Goal: Task Accomplishment & Management: Manage account settings

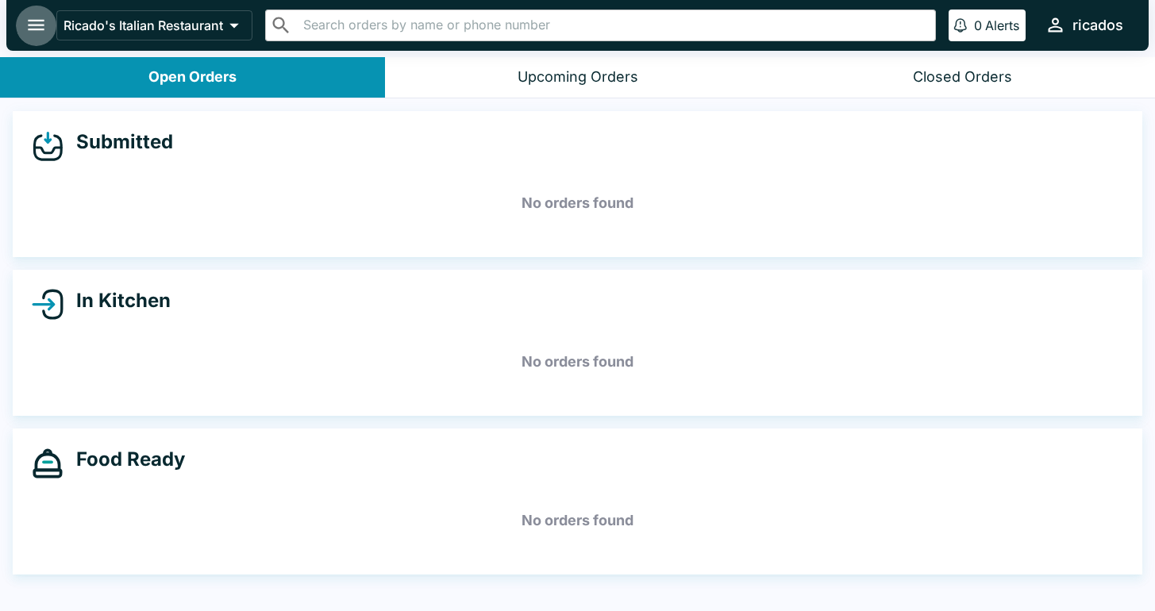
click at [38, 26] on icon "open drawer" at bounding box center [36, 25] width 17 height 11
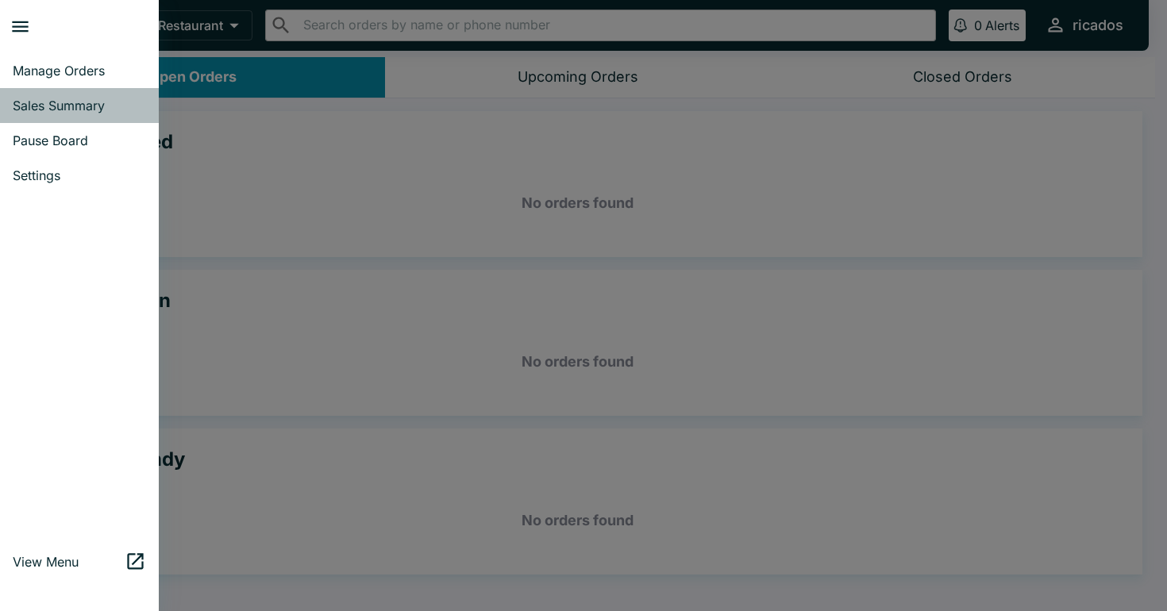
click at [67, 107] on span "Sales Summary" at bounding box center [79, 106] width 133 height 16
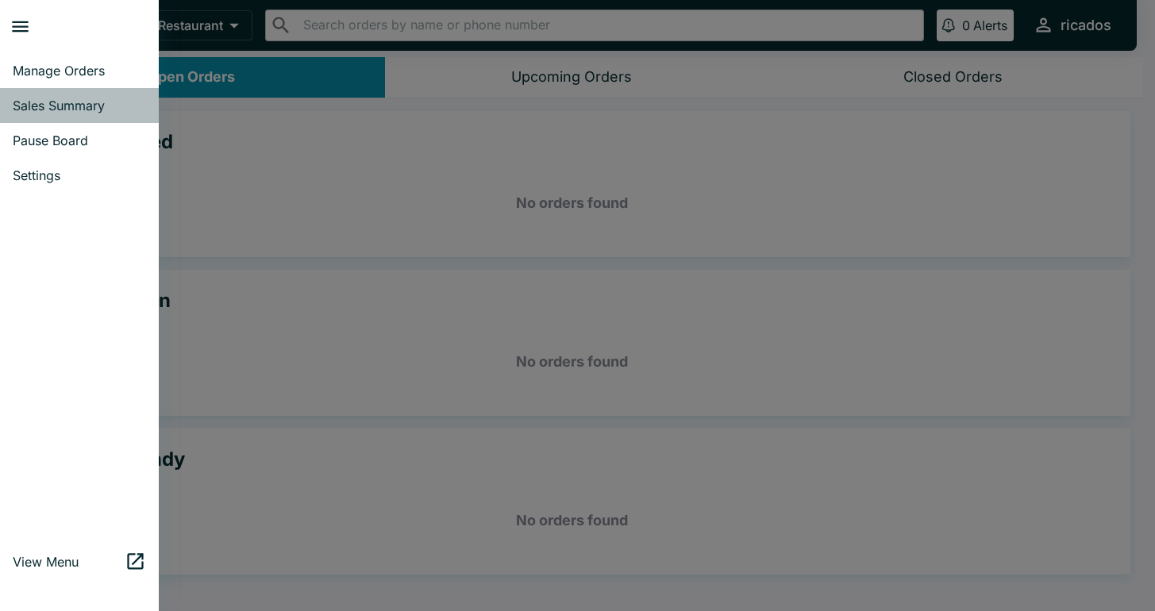
select select "03:00"
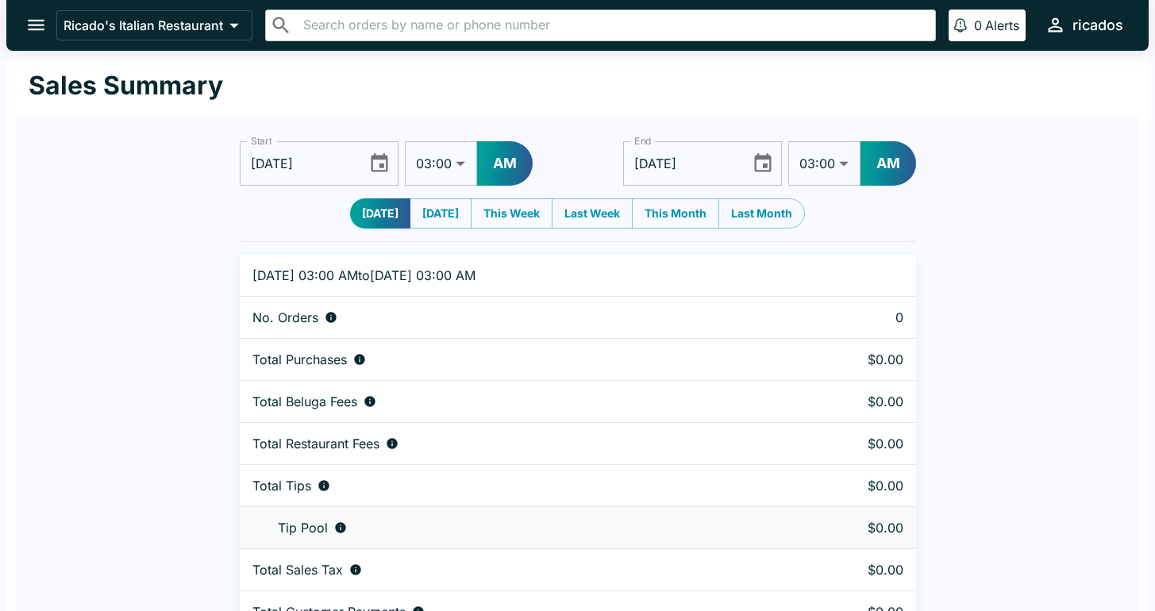
click at [381, 166] on icon "Choose date, selected date is Sep 7, 2025" at bounding box center [379, 162] width 17 height 18
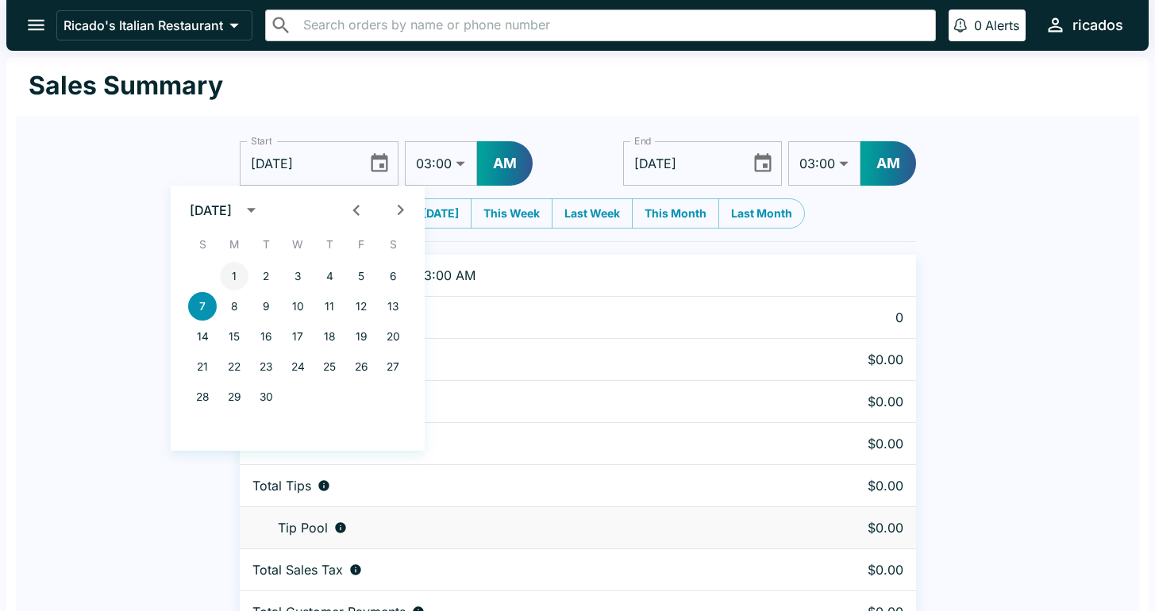
click at [240, 273] on button "1" at bounding box center [234, 276] width 29 height 29
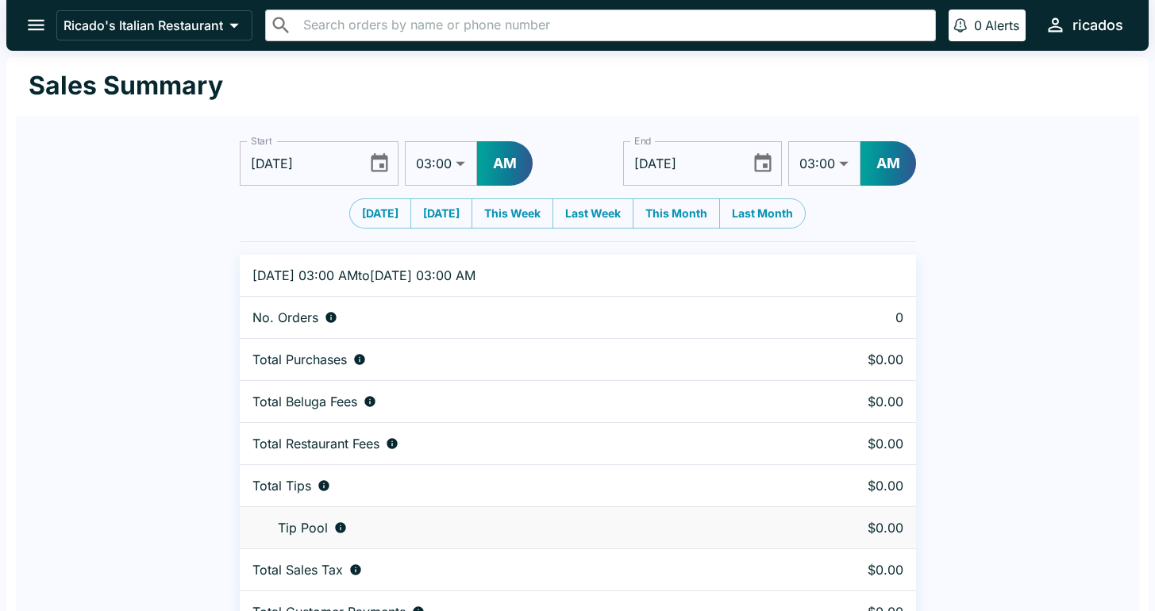
type input "[DATE]"
click at [766, 164] on icon "Choose date, selected date is Sep 8, 2025" at bounding box center [763, 162] width 17 height 18
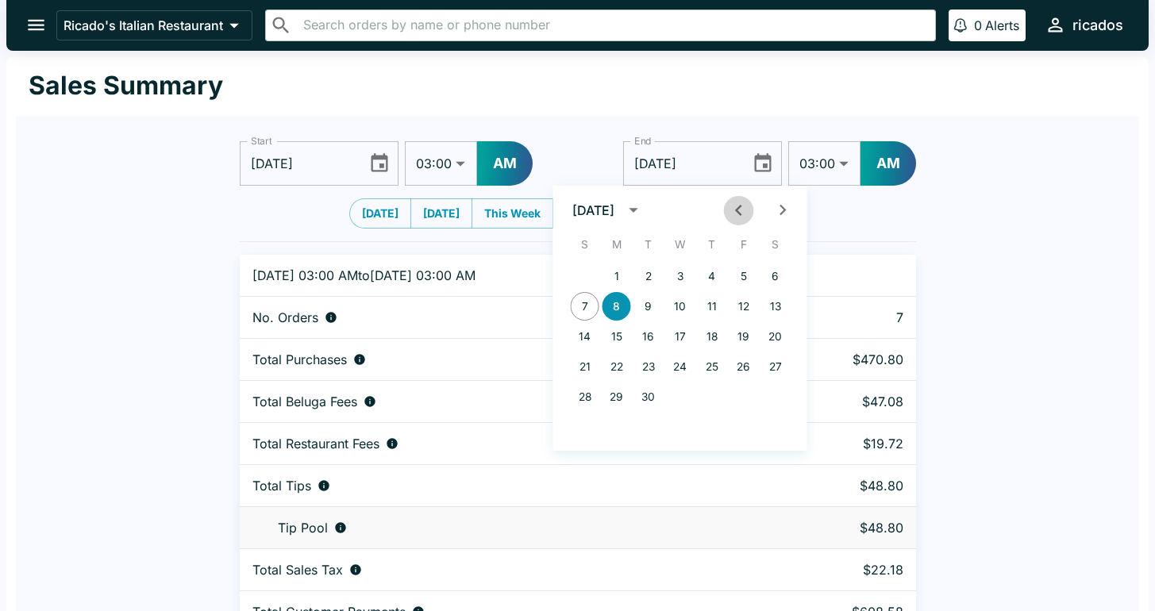
click at [740, 209] on icon "Previous month" at bounding box center [738, 209] width 21 height 21
click at [589, 427] on button "31" at bounding box center [585, 427] width 29 height 29
type input "[DATE]"
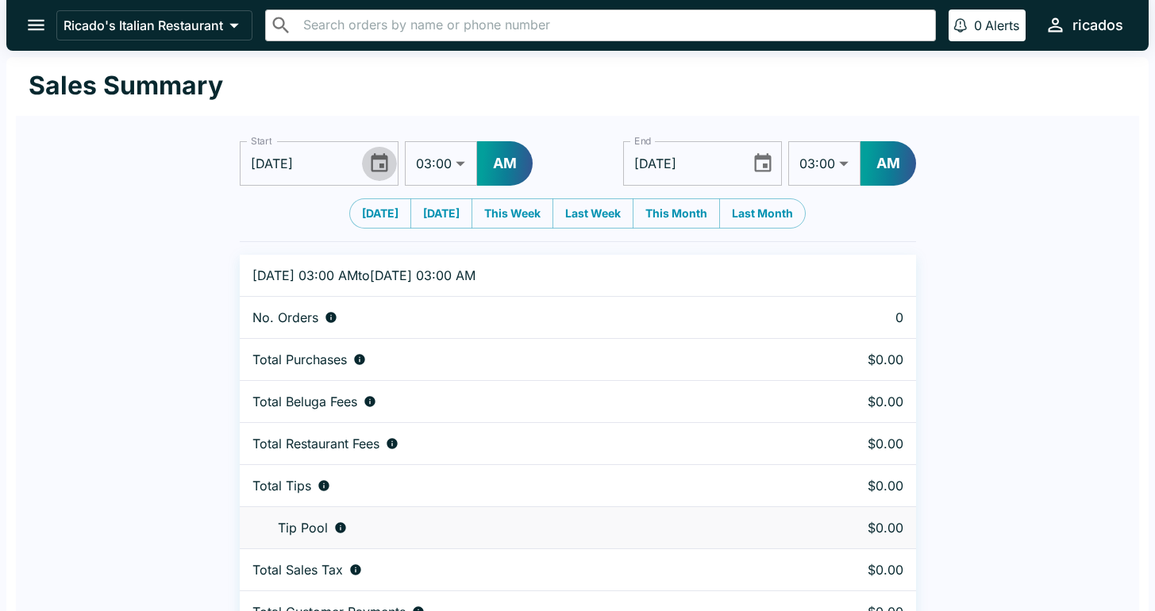
click at [373, 164] on icon "Choose date, selected date is Sep 1, 2025" at bounding box center [378, 162] width 21 height 21
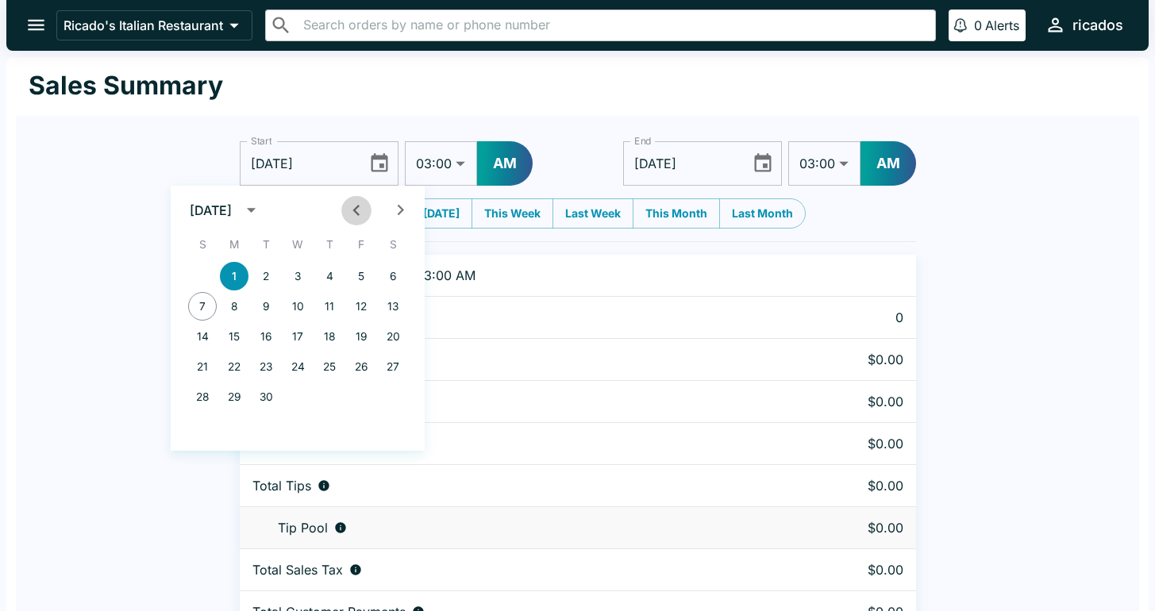
click at [356, 211] on icon "Previous month" at bounding box center [355, 210] width 6 height 11
drag, startPoint x: 364, startPoint y: 273, endPoint x: 362, endPoint y: 258, distance: 15.3
click at [364, 274] on button "1" at bounding box center [361, 276] width 29 height 29
type input "[DATE]"
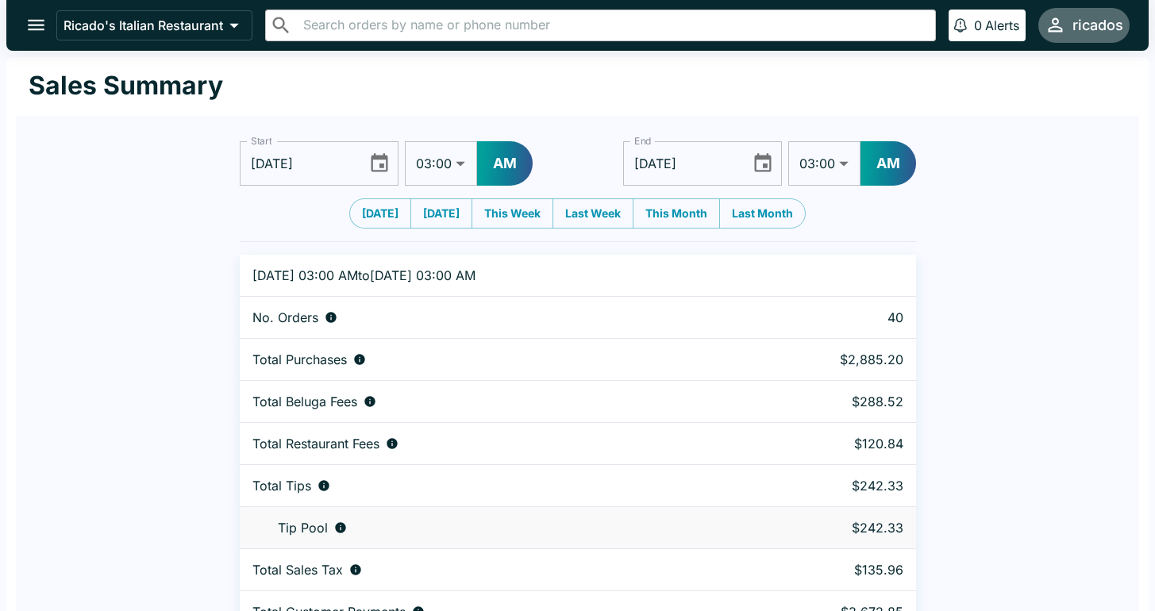
click at [1088, 32] on div "ricados" at bounding box center [1097, 25] width 51 height 19
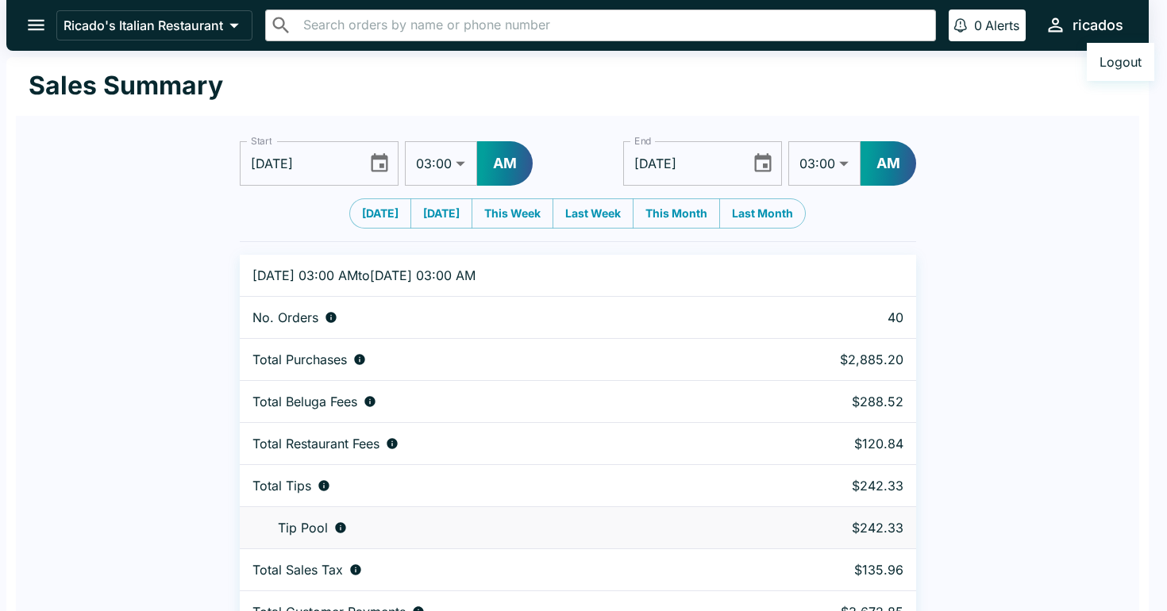
click at [1081, 30] on div at bounding box center [583, 305] width 1167 height 611
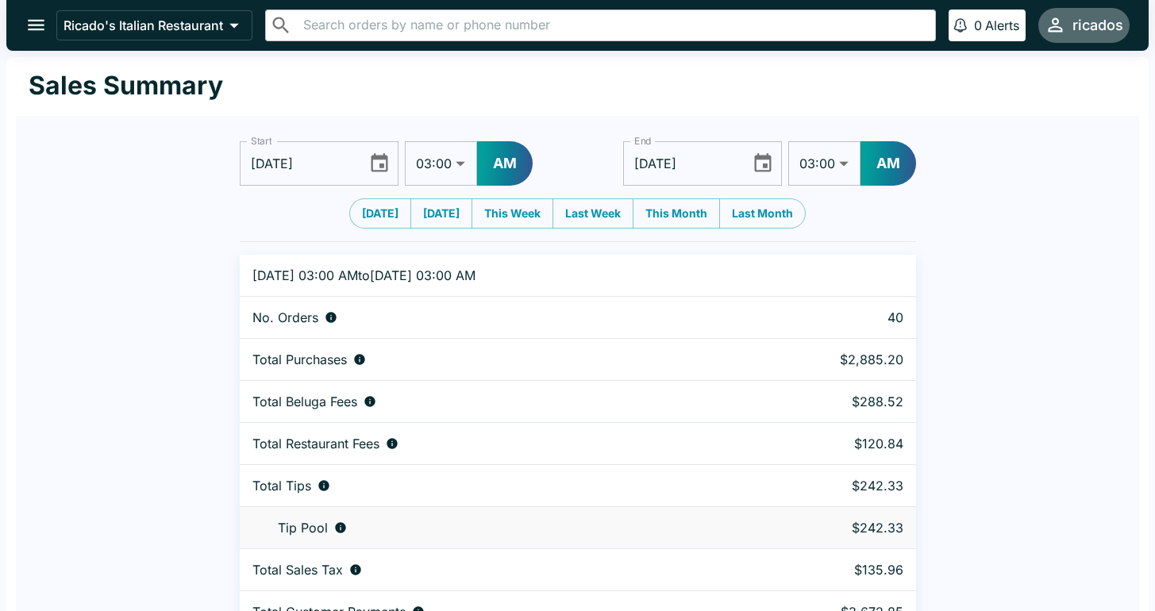
click at [1081, 30] on div "ricados" at bounding box center [1097, 25] width 51 height 19
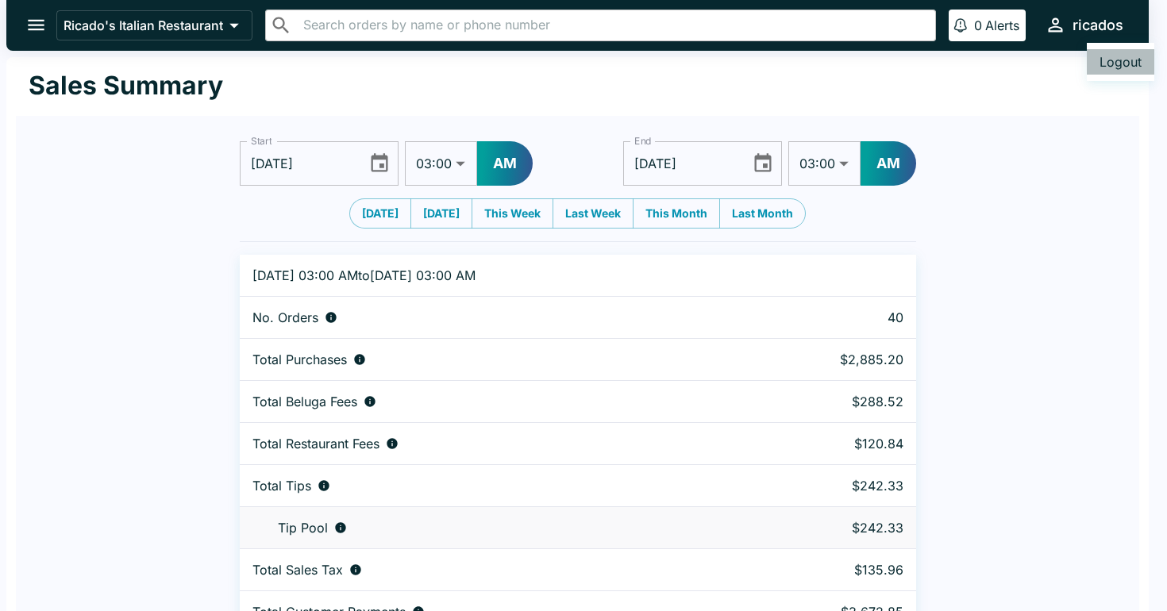
click at [1110, 66] on button "Logout" at bounding box center [1120, 61] width 67 height 25
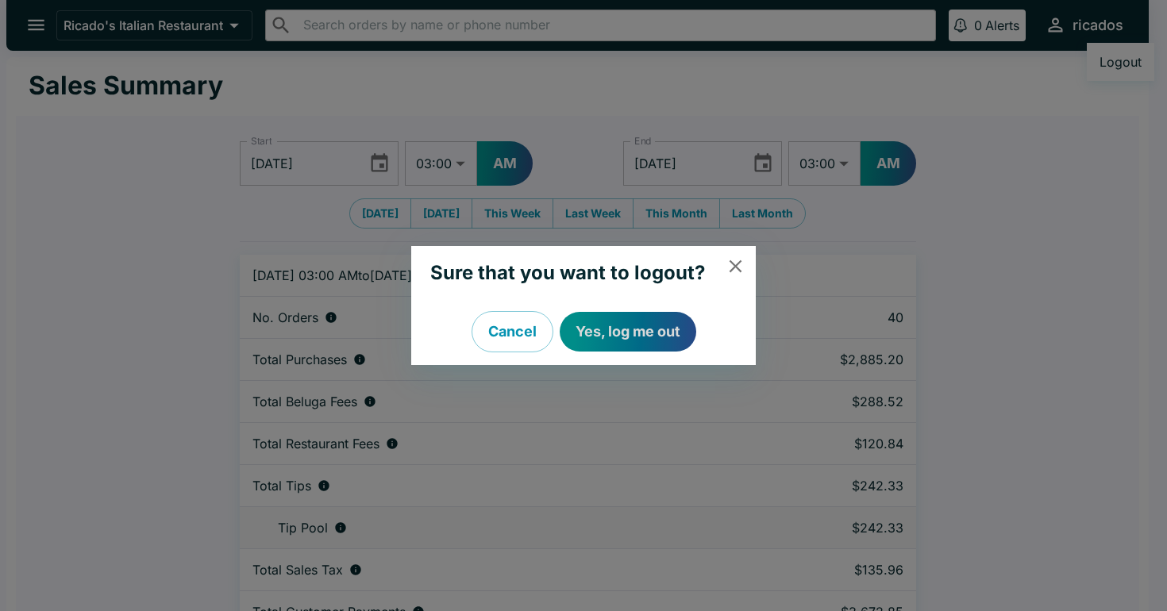
click at [637, 329] on button "Yes, log me out" at bounding box center [628, 332] width 137 height 40
